Goal: Task Accomplishment & Management: Manage account settings

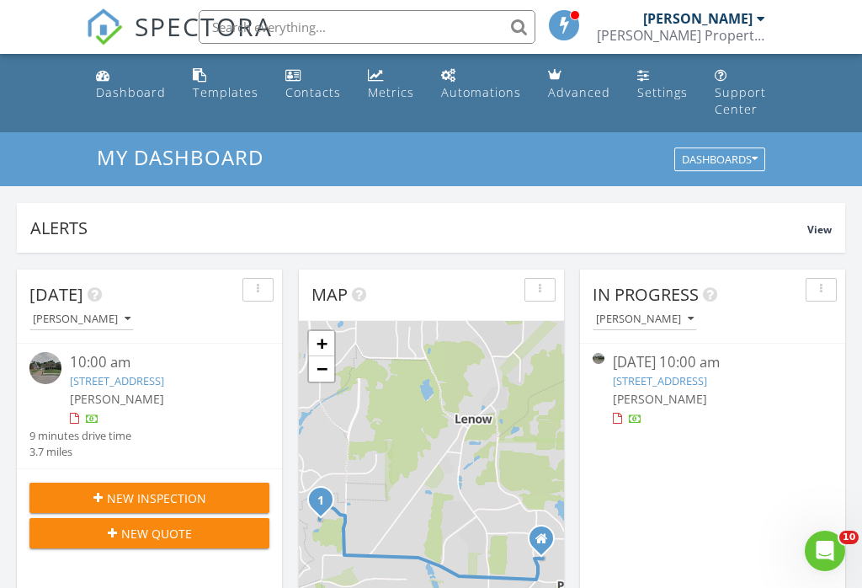
click at [197, 390] on div "[PERSON_NAME]" at bounding box center [160, 399] width 180 height 18
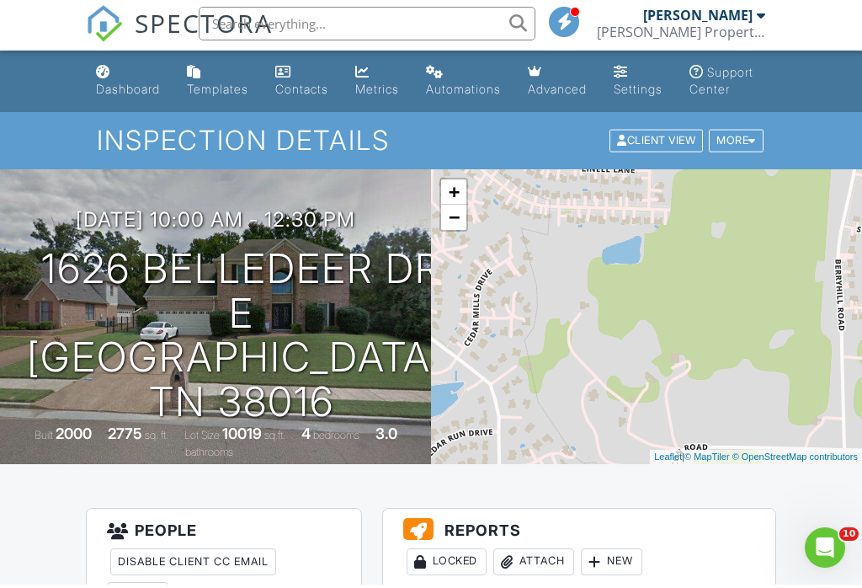
scroll to position [197, 0]
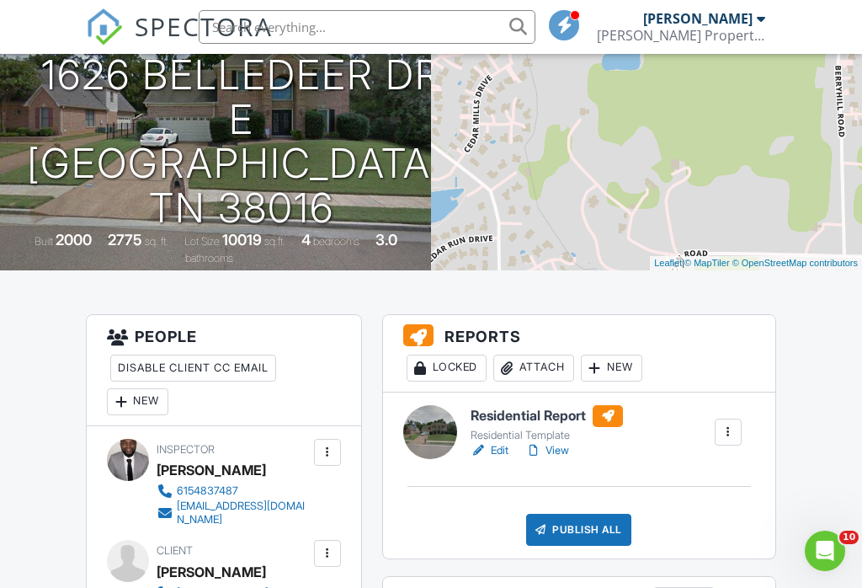
click at [555, 459] on link "View" at bounding box center [548, 450] width 44 height 17
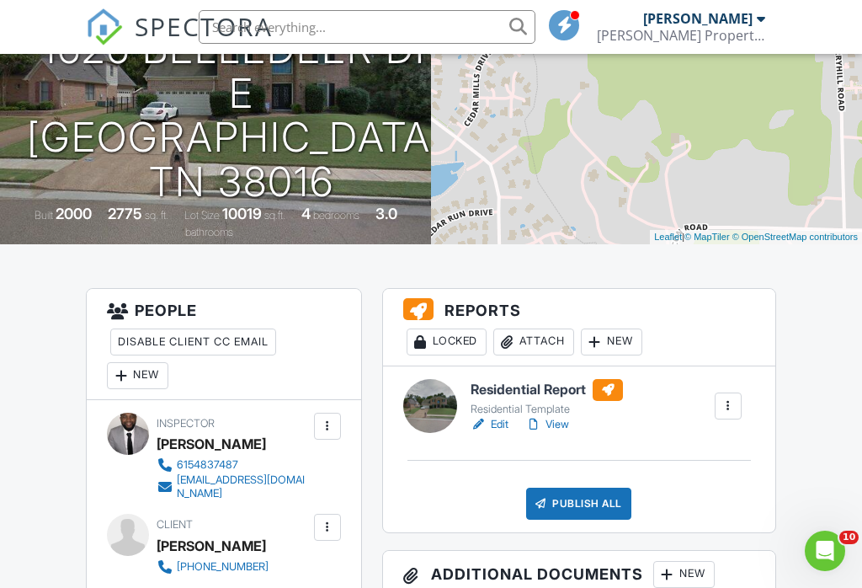
click at [564, 433] on link "View" at bounding box center [548, 424] width 44 height 17
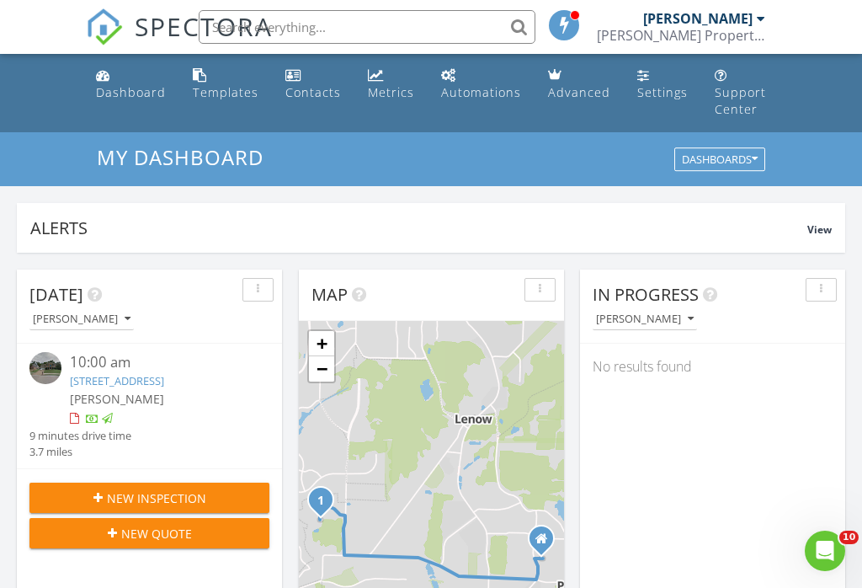
click at [164, 373] on link "[STREET_ADDRESS]" at bounding box center [117, 380] width 94 height 15
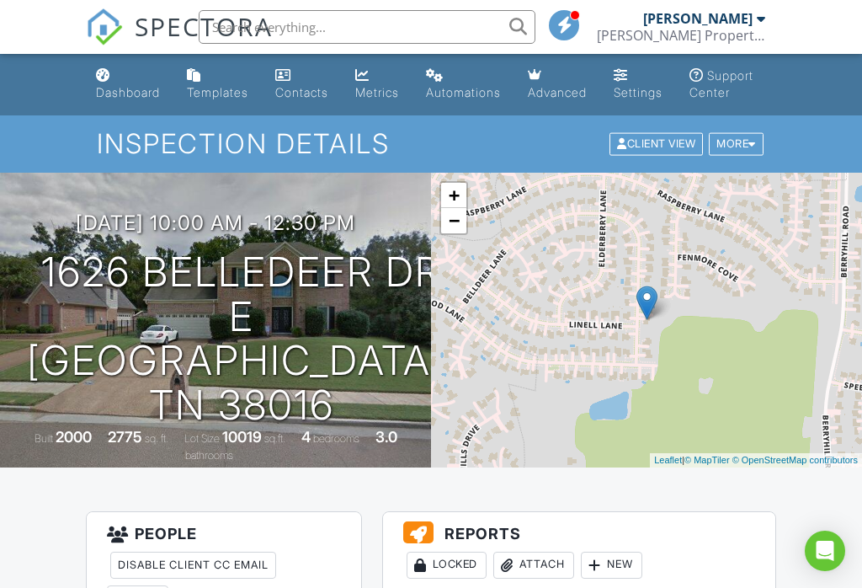
scroll to position [232, 0]
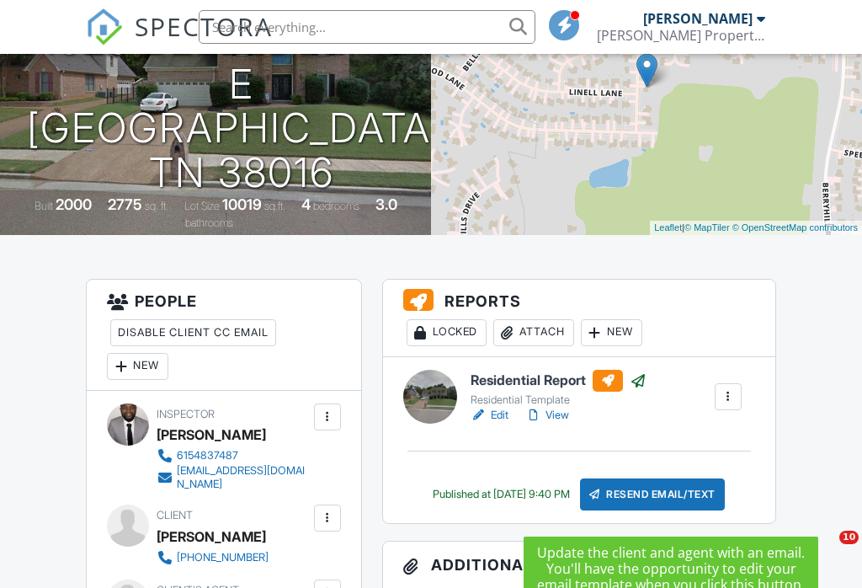
click at [670, 509] on div "Resend Email/Text" at bounding box center [652, 494] width 145 height 32
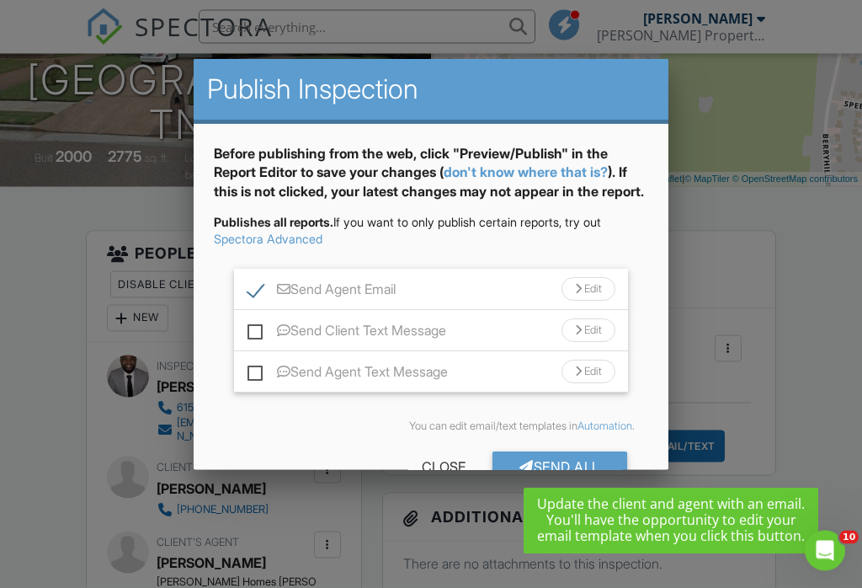
scroll to position [286, 0]
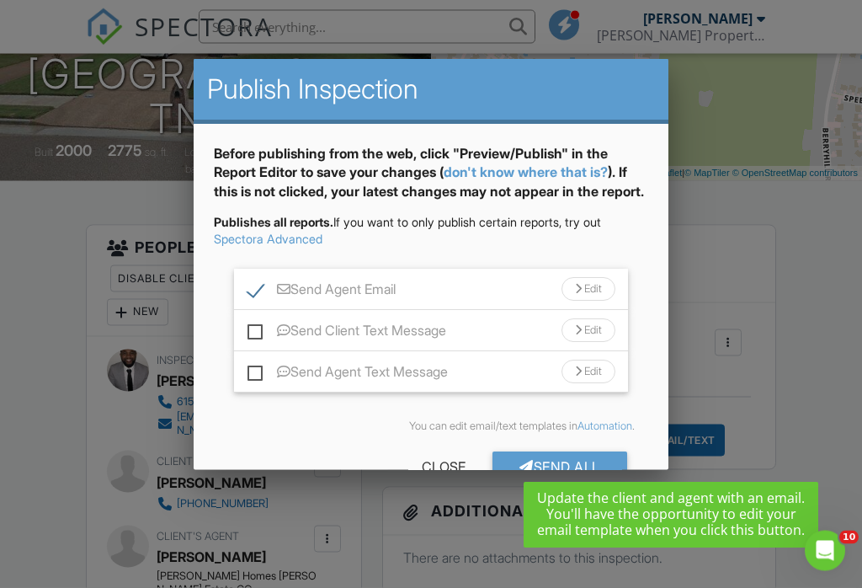
click at [259, 344] on label "Send Client Text Message" at bounding box center [347, 333] width 199 height 21
click at [259, 328] on input "Send Client Text Message" at bounding box center [253, 322] width 11 height 11
checkbox input "true"
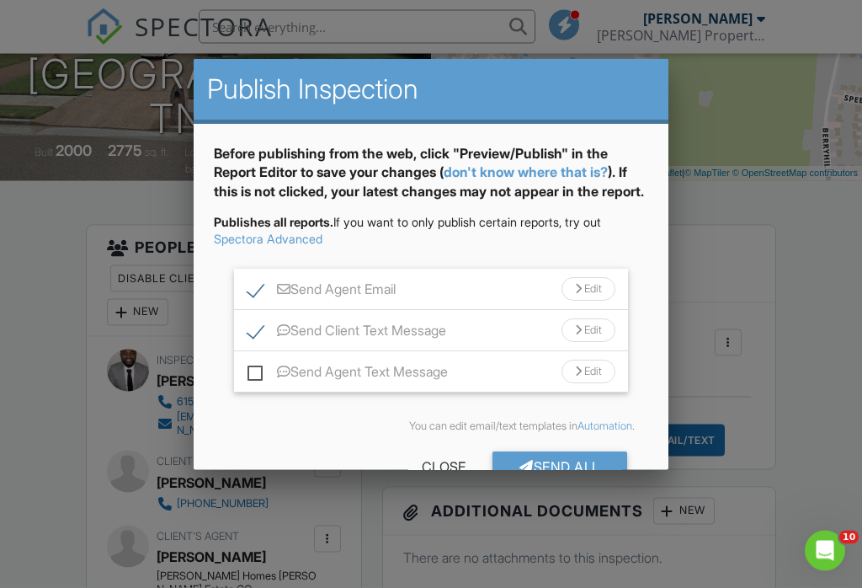
scroll to position [287, 0]
click at [256, 385] on label "Send Agent Text Message" at bounding box center [348, 374] width 200 height 21
click at [256, 369] on input "Send Agent Text Message" at bounding box center [253, 363] width 11 height 11
checkbox input "true"
click at [593, 492] on div at bounding box center [431, 283] width 862 height 735
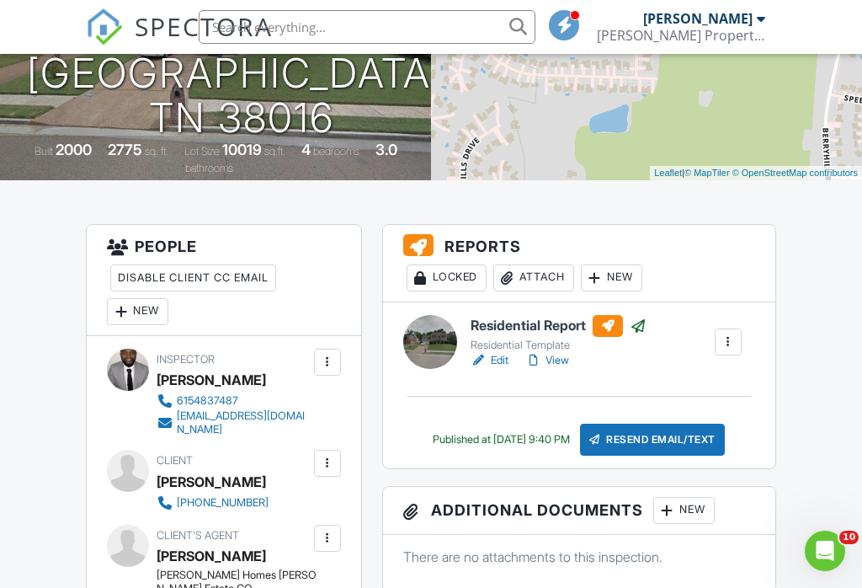
click at [122, 22] on img at bounding box center [104, 26] width 37 height 37
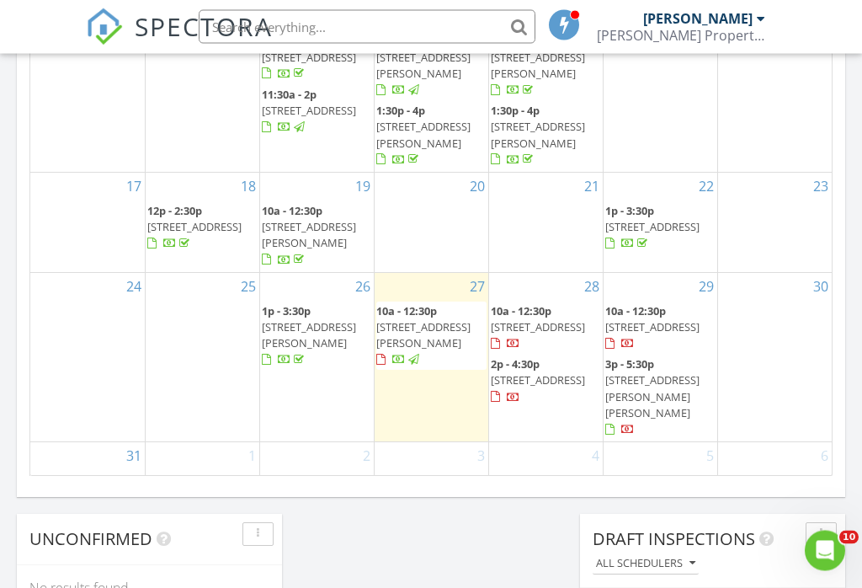
scroll to position [1110, 0]
